Goal: Task Accomplishment & Management: Use online tool/utility

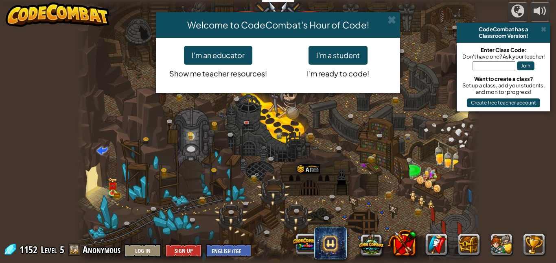
click at [547, 35] on div "Welcome to CodeCombat's Hour of Code! I'm an educator Show me teacher resources…" at bounding box center [278, 131] width 556 height 263
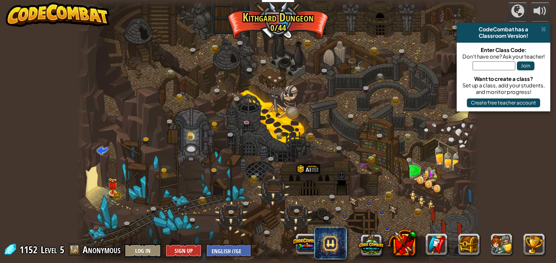
click at [553, 31] on div "powered by CodeCombat has a Classroom Version! Enter Class Code: Don't have one…" at bounding box center [278, 131] width 556 height 263
click at [553, 32] on div "powered by CodeCombat has a Classroom Version! Enter Class Code: Don't have one…" at bounding box center [278, 131] width 556 height 263
click at [111, 183] on img at bounding box center [112, 181] width 9 height 21
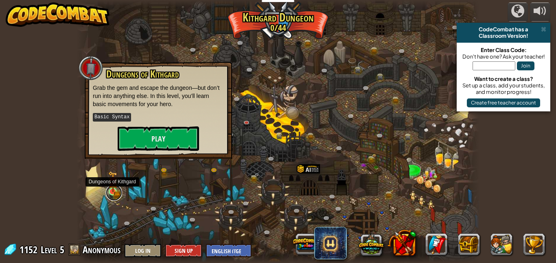
click at [118, 193] on link at bounding box center [114, 193] width 16 height 16
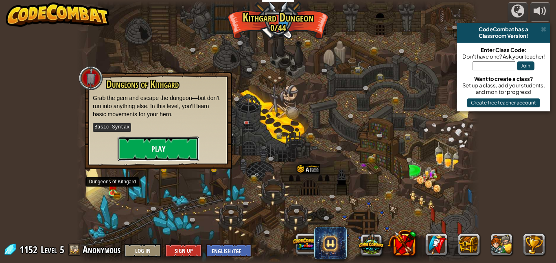
click at [170, 144] on button "Play" at bounding box center [158, 149] width 81 height 24
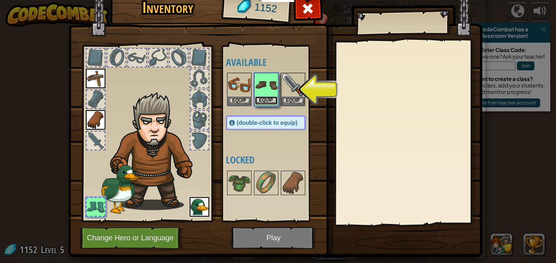
click at [268, 97] on button "Equip" at bounding box center [266, 100] width 23 height 9
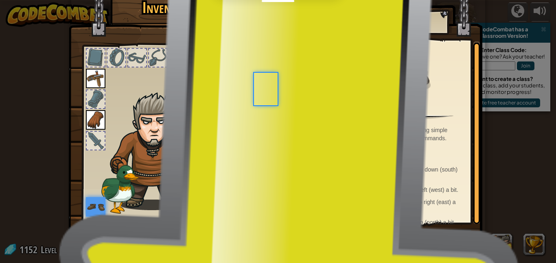
click at [268, 104] on div at bounding box center [266, 89] width 24 height 33
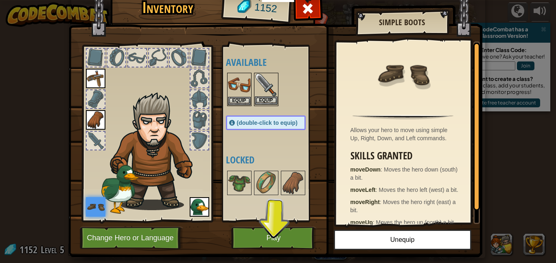
click at [276, 106] on div "Equip" at bounding box center [266, 89] width 24 height 33
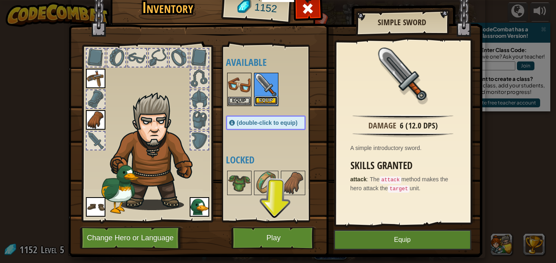
click at [274, 101] on button "Equip" at bounding box center [266, 100] width 23 height 9
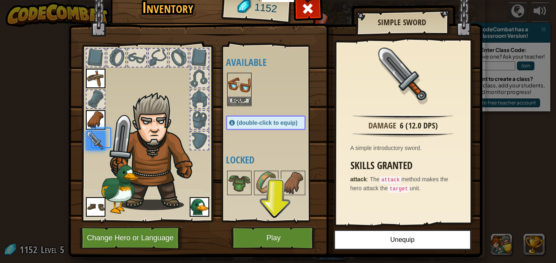
click at [268, 102] on div at bounding box center [274, 90] width 96 height 36
click at [233, 98] on button "Equip" at bounding box center [239, 101] width 23 height 9
click at [242, 107] on div "Available Equip Equip Equip Equip Equip Equip (double-click to equip) Locked" at bounding box center [274, 134] width 96 height 170
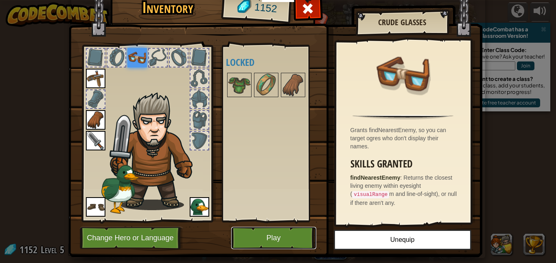
click at [276, 235] on button "Play" at bounding box center [273, 238] width 85 height 22
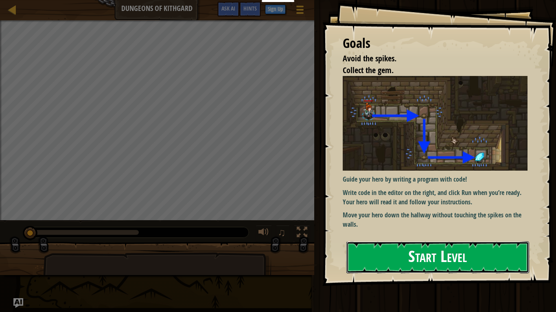
click at [433, 263] on button "Start Level" at bounding box center [437, 258] width 183 height 32
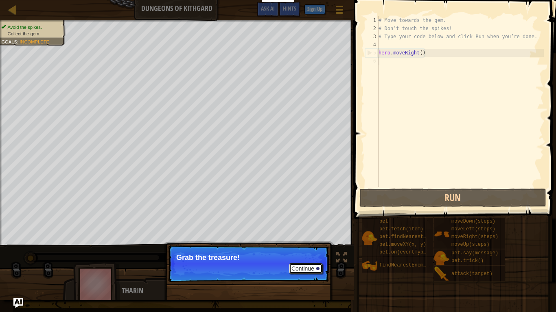
click at [301, 263] on button "Continue" at bounding box center [306, 269] width 34 height 11
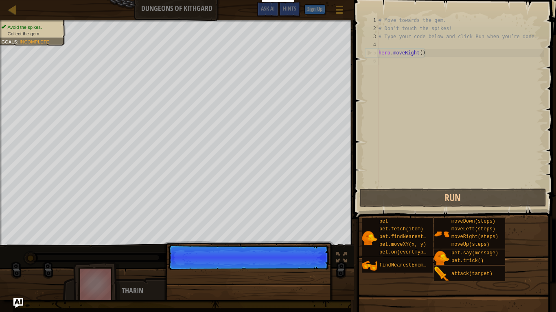
scroll to position [4, 0]
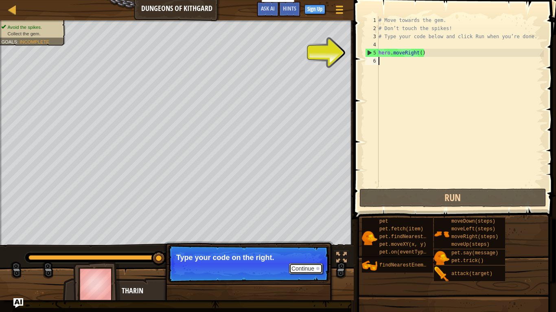
click at [306, 263] on button "Continue" at bounding box center [306, 269] width 34 height 11
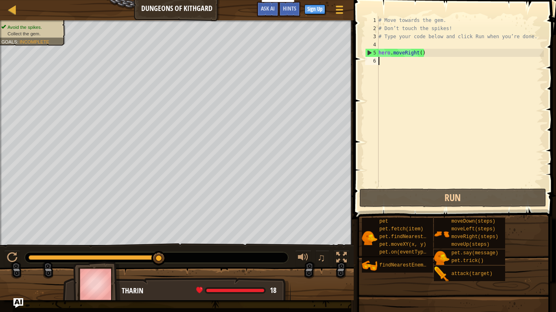
click at [425, 54] on div "# Move towards the gem. # Don’t touch the spikes! # Type your code below and cl…" at bounding box center [460, 109] width 167 height 187
type textarea "hero.moveRight()"
click at [392, 60] on div "# Move towards the gem. # Don’t touch the spikes! # Type your code below and cl…" at bounding box center [460, 109] width 167 height 187
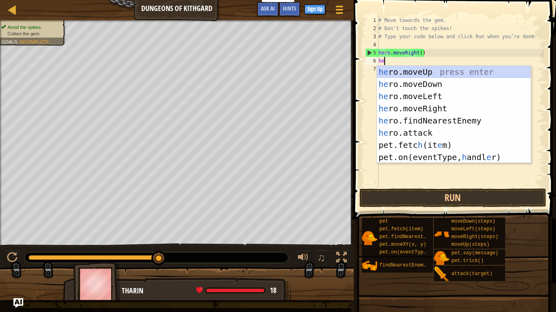
type textarea "her"
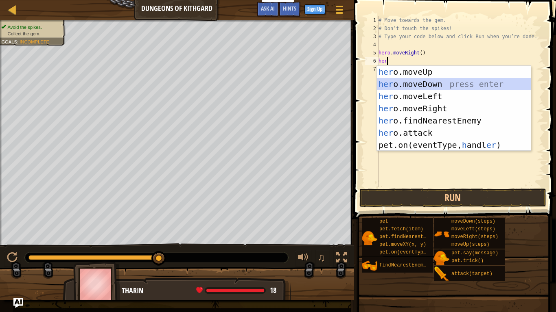
click at [425, 84] on div "her o.moveUp press enter her o.moveDown press enter her o.moveLeft press enter …" at bounding box center [454, 121] width 154 height 110
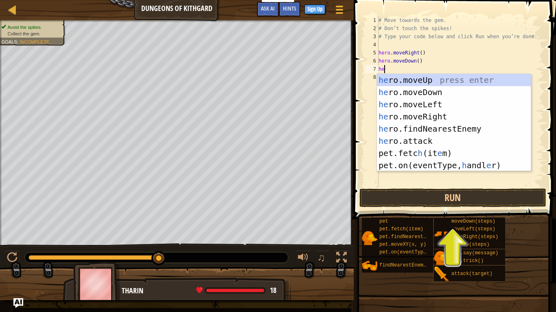
type textarea "her"
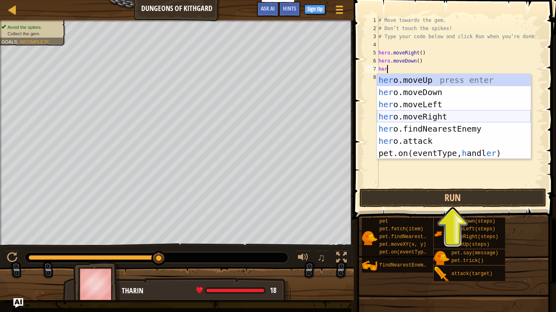
click at [444, 111] on div "her o.moveUp press enter her o.moveDown press enter her o.moveLeft press enter …" at bounding box center [454, 129] width 154 height 110
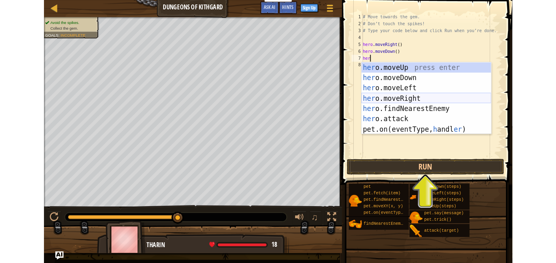
scroll to position [4, 0]
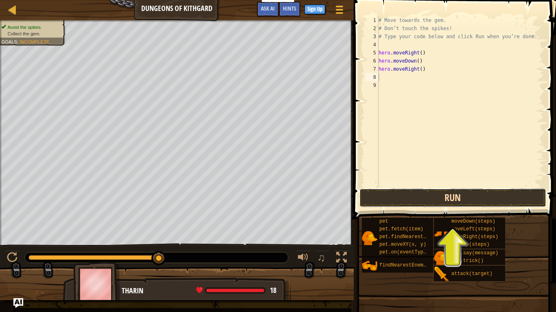
click at [457, 200] on button "Run" at bounding box center [452, 198] width 187 height 19
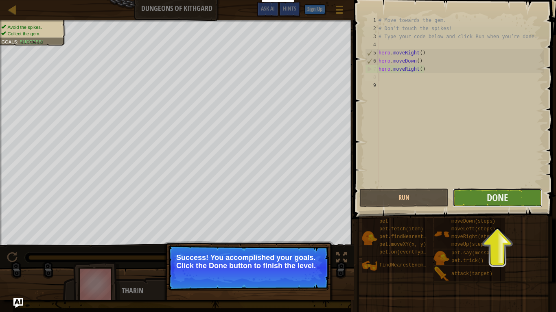
click at [509, 197] on button "Done" at bounding box center [496, 198] width 89 height 19
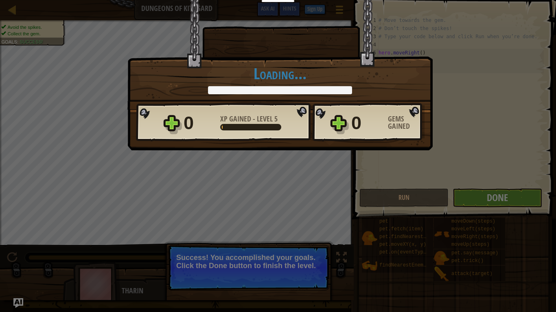
click at [323, 218] on div "× Well done, hero. You’re building the strength to escape [PERSON_NAME]. How fu…" at bounding box center [278, 156] width 556 height 312
